Goal: Information Seeking & Learning: Learn about a topic

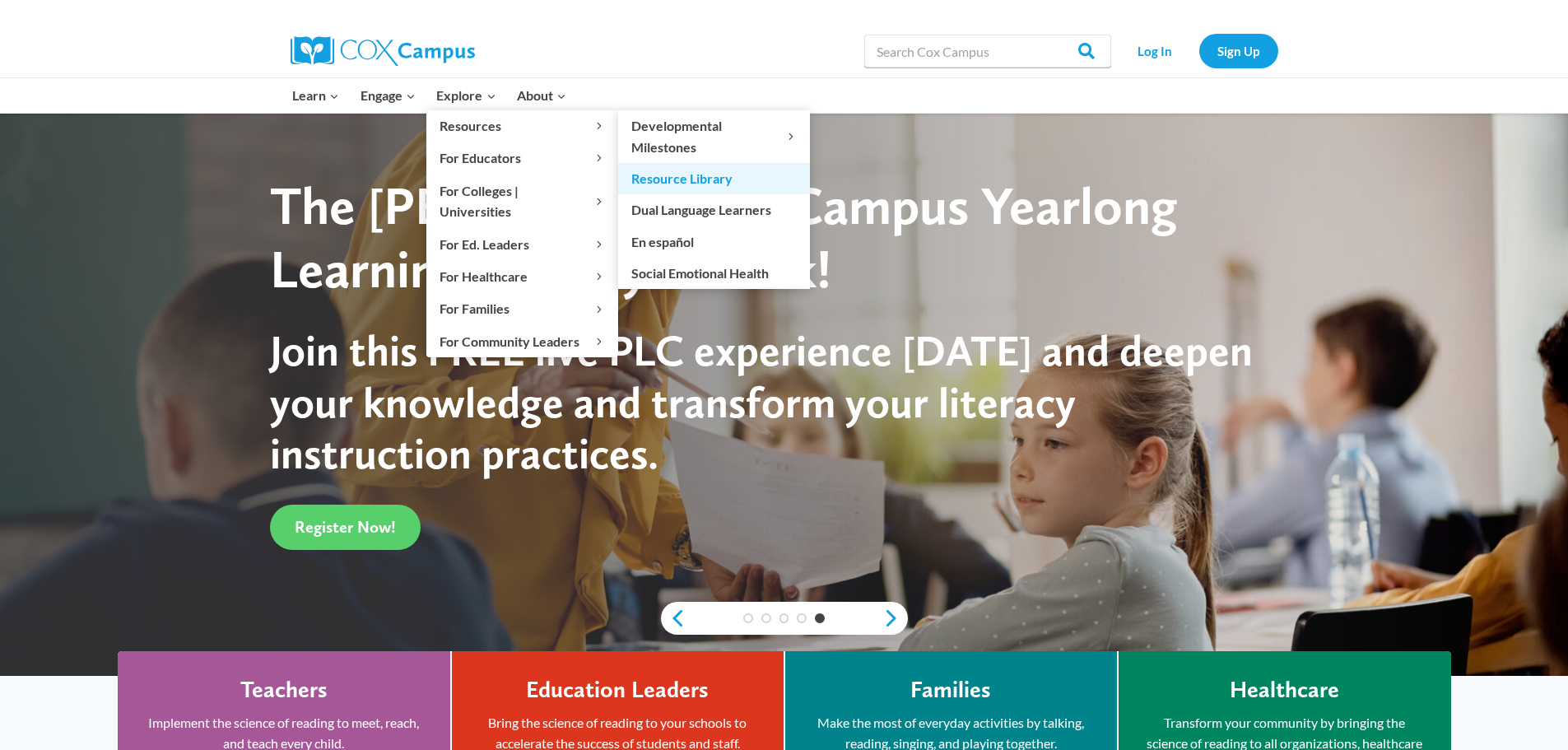
click at [663, 187] on link "Resource Library" at bounding box center [713, 178] width 192 height 32
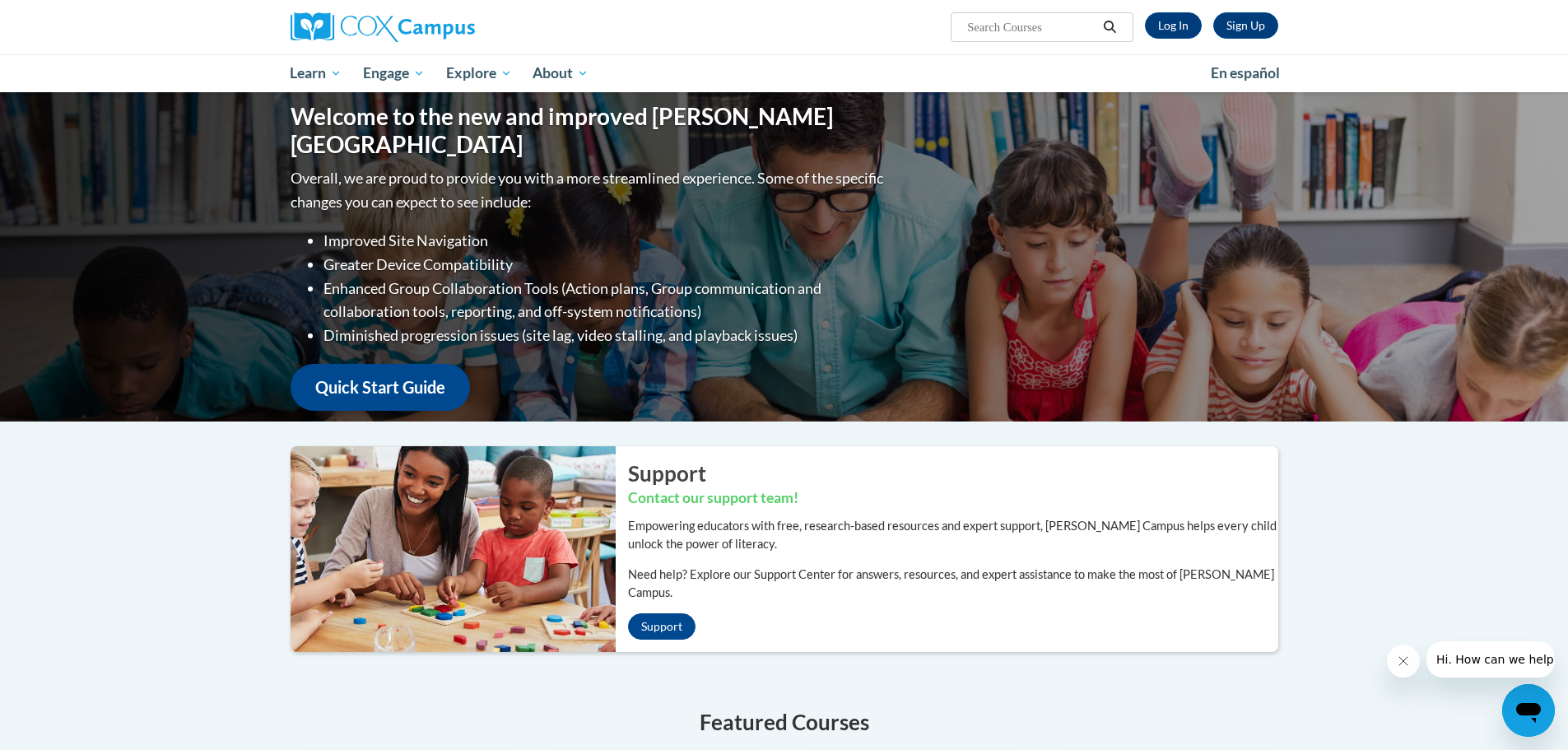
click at [1007, 27] on input "Search..." at bounding box center [1031, 27] width 132 height 20
click at [1032, 30] on input "Search..." at bounding box center [1031, 27] width 132 height 20
type input "say this"
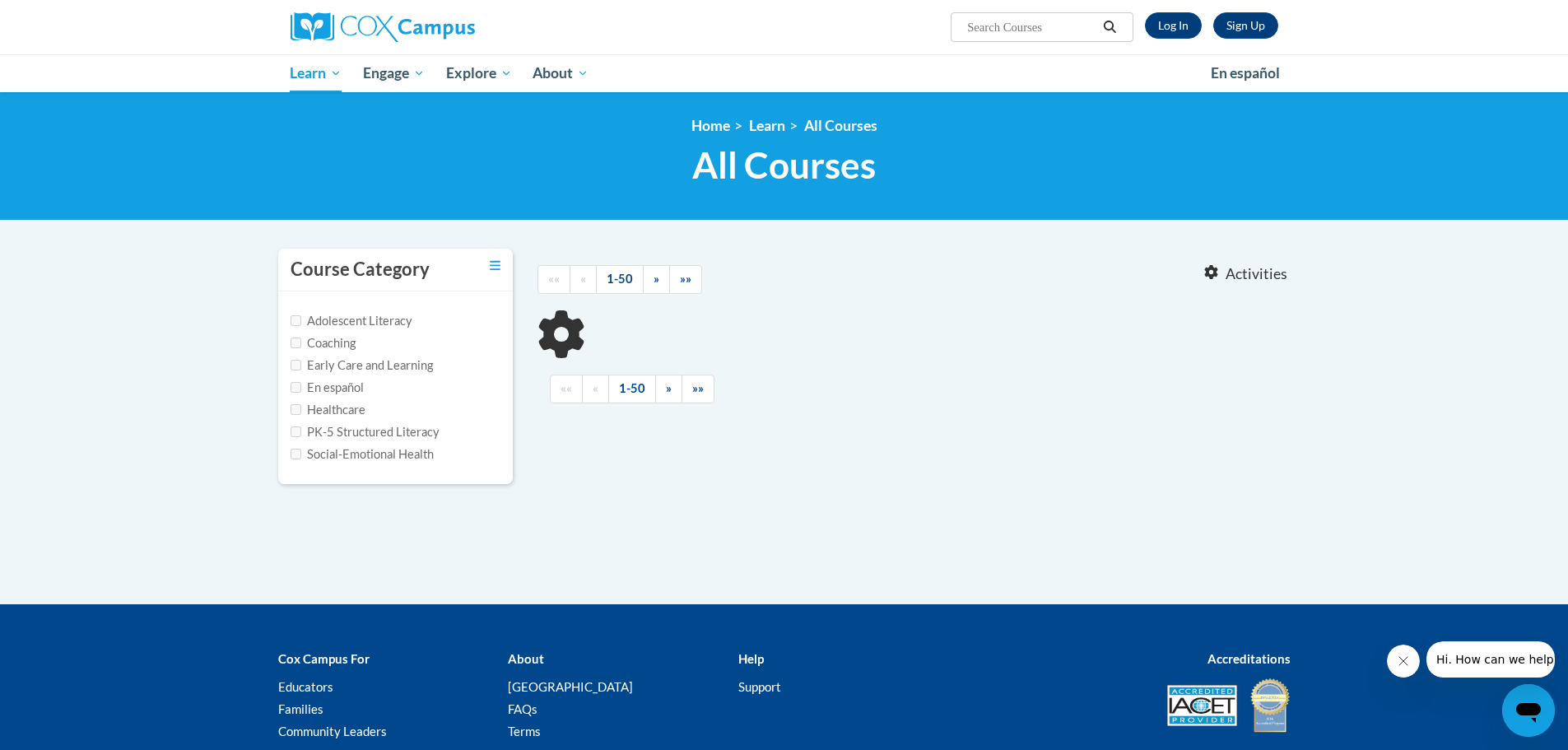
type input "say this"
